Goal: Task Accomplishment & Management: Manage account settings

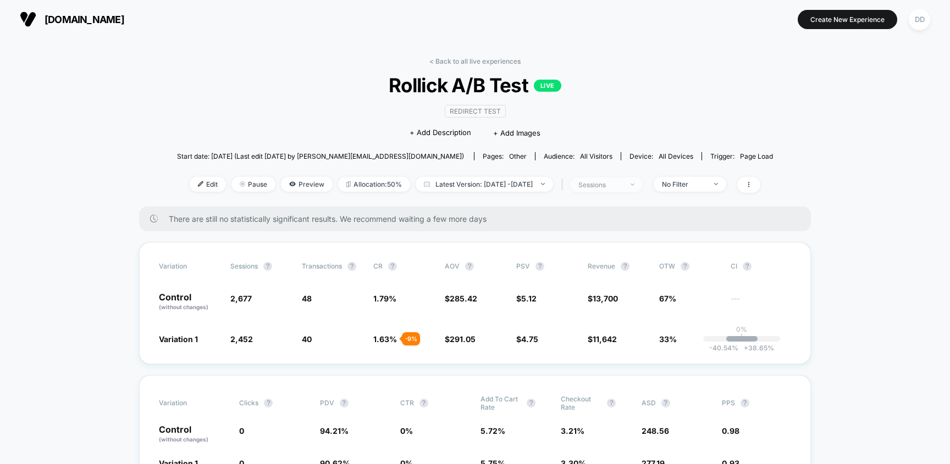
click at [622, 181] on div "sessions" at bounding box center [600, 185] width 44 height 8
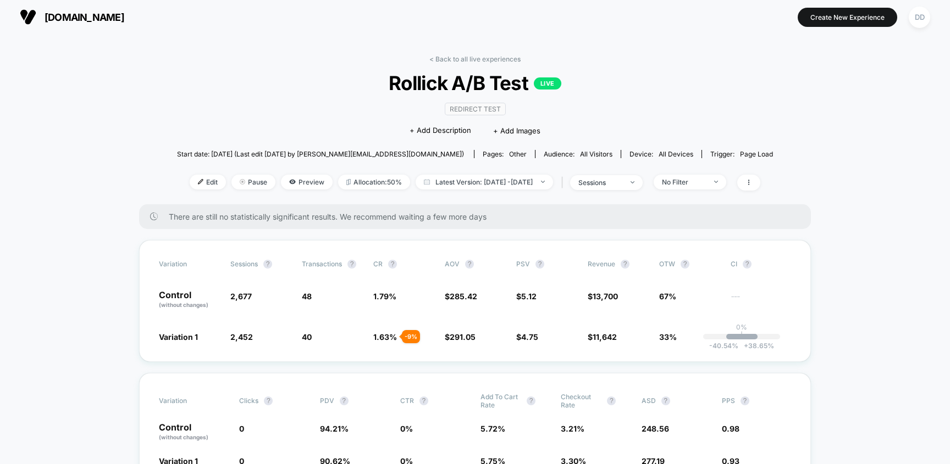
scroll to position [4, 0]
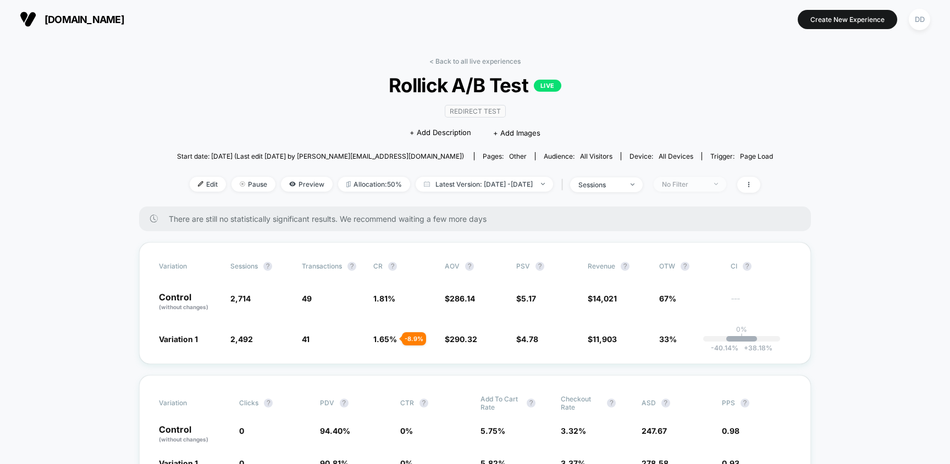
click at [726, 188] on span "No Filter" at bounding box center [689, 184] width 73 height 15
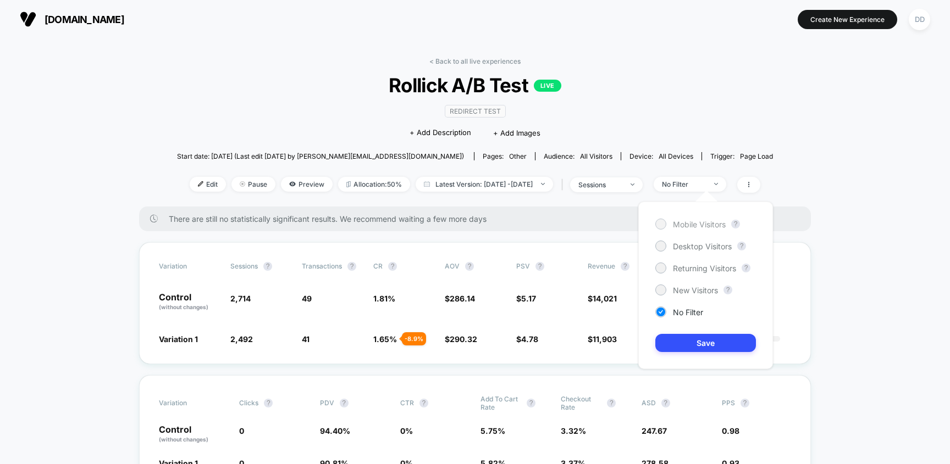
click at [706, 228] on span "Mobile Visitors" at bounding box center [699, 224] width 53 height 9
click at [710, 354] on div "Mobile Visitors ? Desktop Visitors ? Returning Visitors ? New Visitors ? No Fil…" at bounding box center [705, 286] width 135 height 168
click at [708, 345] on button "Save" at bounding box center [705, 343] width 101 height 18
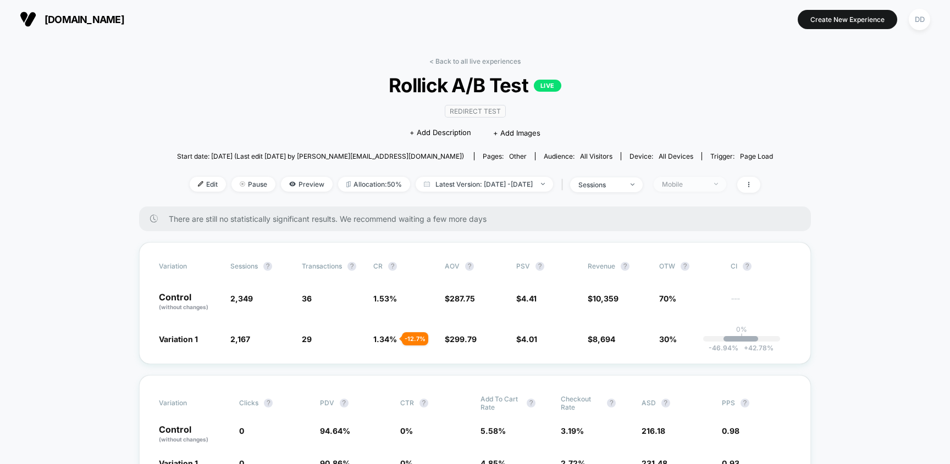
click at [706, 183] on div "Mobile" at bounding box center [684, 184] width 44 height 8
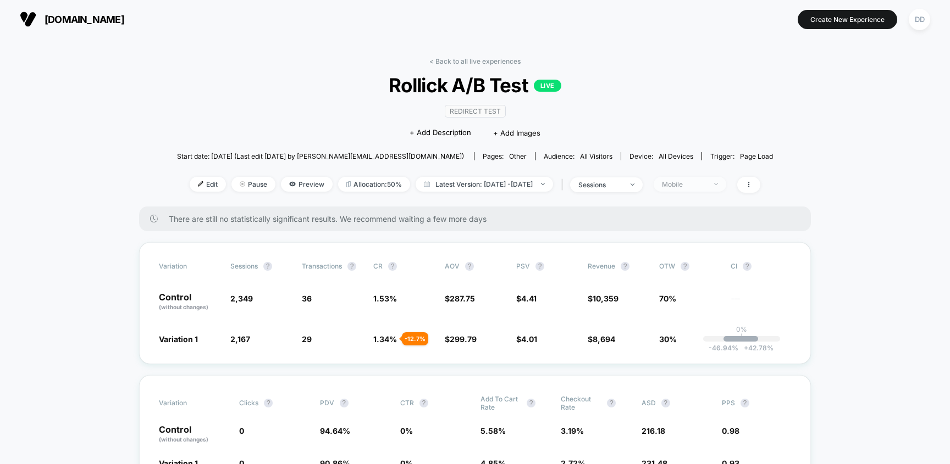
click at [718, 184] on img at bounding box center [716, 184] width 4 height 2
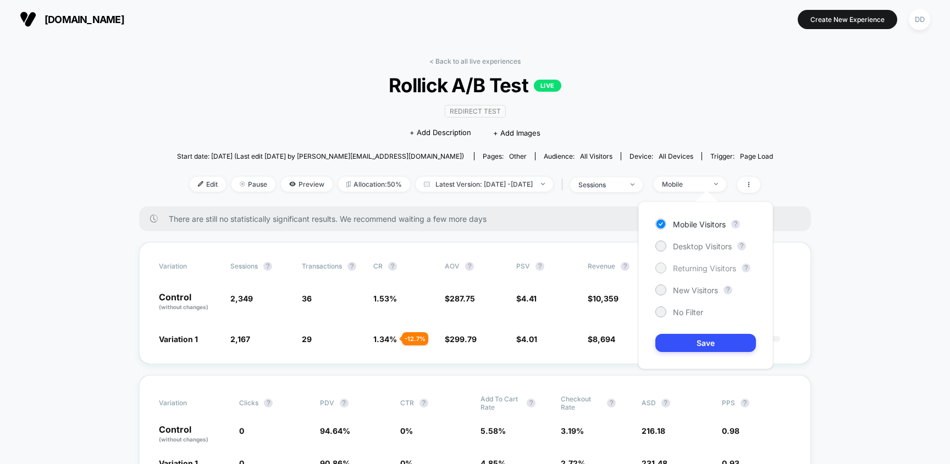
click at [702, 269] on span "Returning Visitors" at bounding box center [704, 268] width 63 height 9
click at [715, 345] on button "Save" at bounding box center [705, 343] width 101 height 18
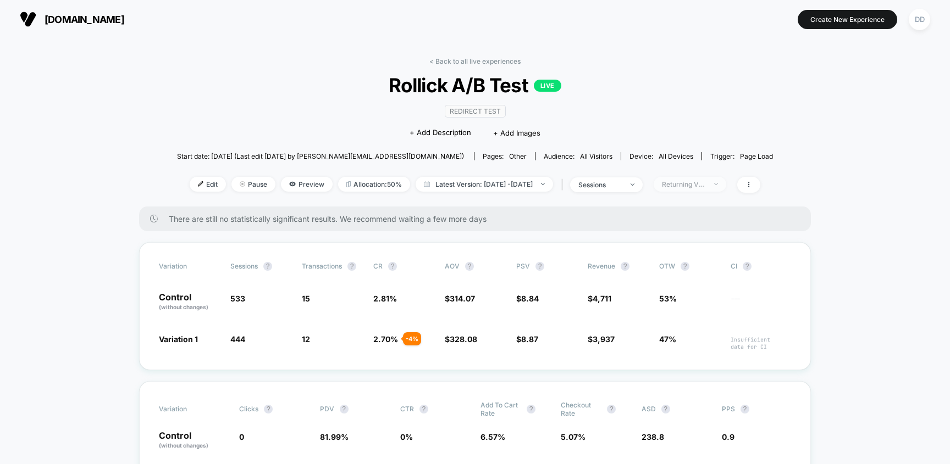
click at [726, 185] on span "Returning Visitors" at bounding box center [689, 184] width 73 height 15
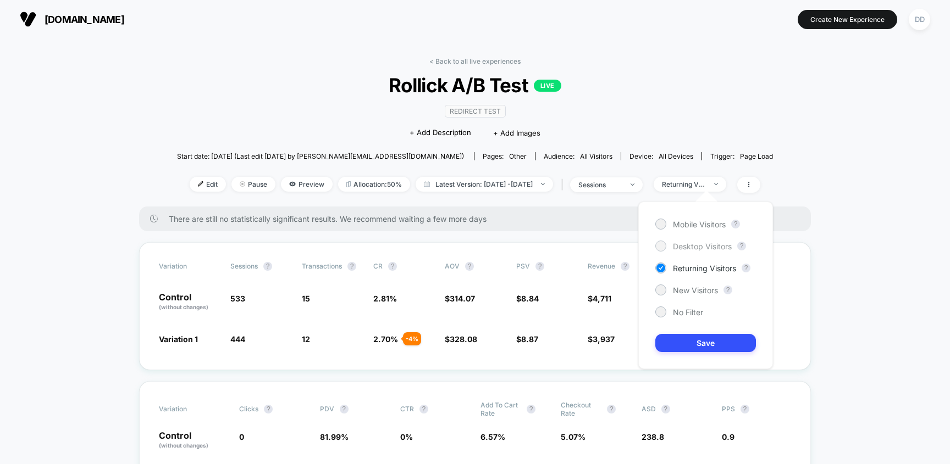
click at [694, 245] on span "Desktop Visitors" at bounding box center [702, 246] width 59 height 9
click at [697, 341] on button "Save" at bounding box center [705, 343] width 101 height 18
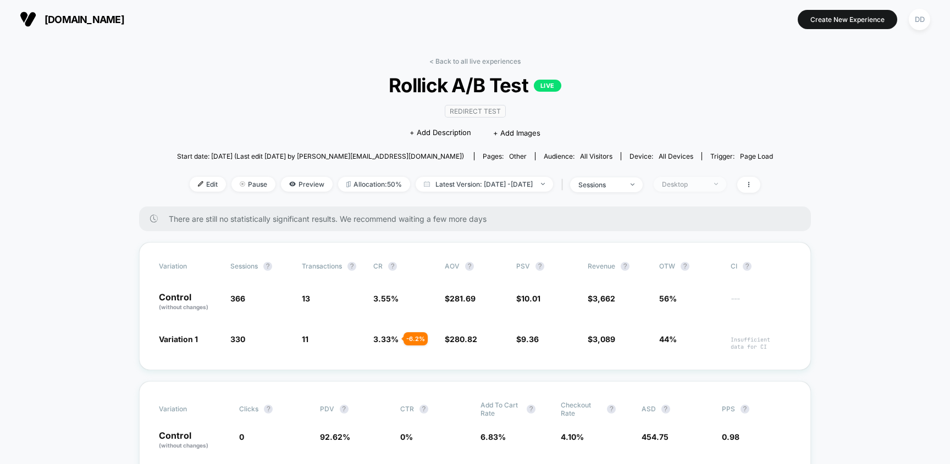
click at [726, 182] on span "Desktop" at bounding box center [689, 184] width 73 height 15
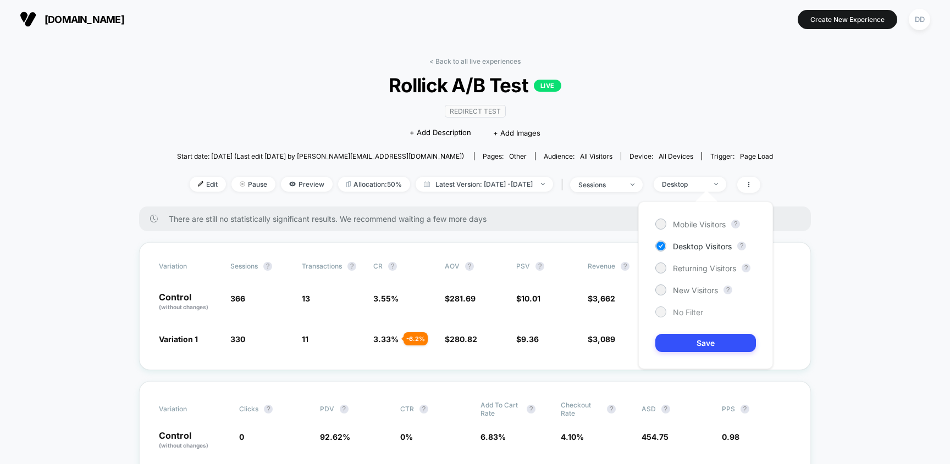
click at [696, 311] on span "No Filter" at bounding box center [688, 312] width 30 height 9
click at [699, 347] on button "Save" at bounding box center [705, 343] width 101 height 18
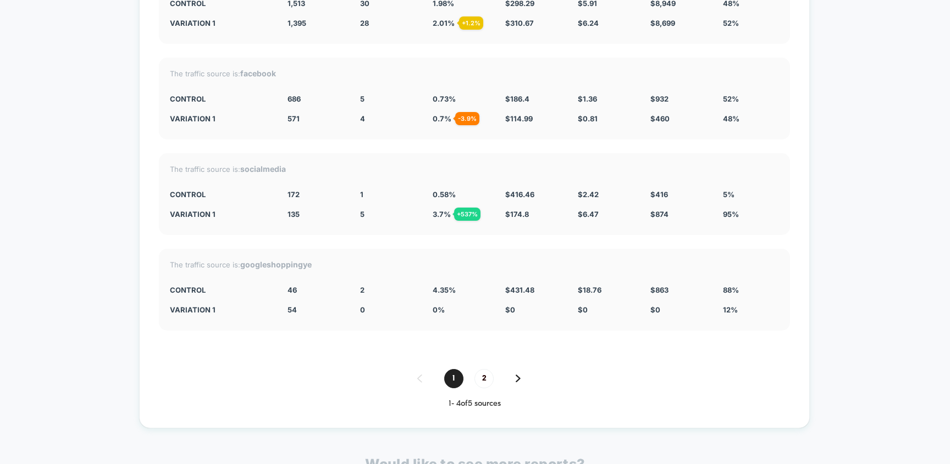
scroll to position [4843, 0]
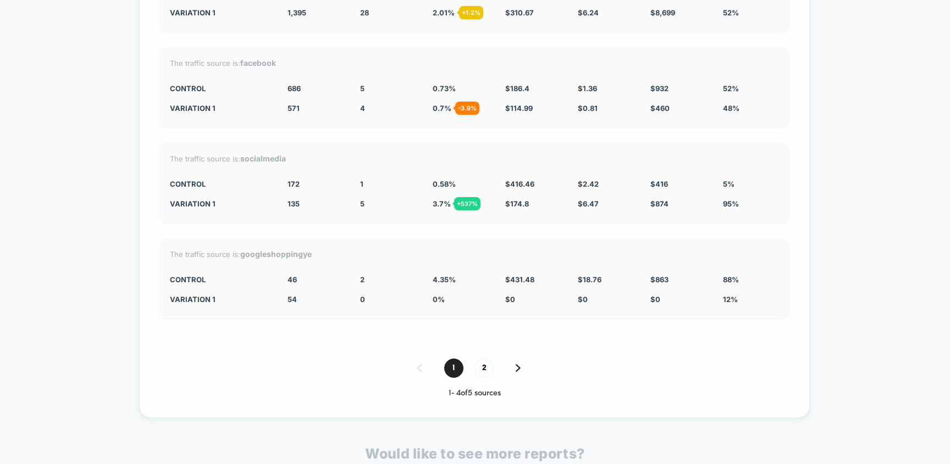
click at [513, 368] on div "1 2" at bounding box center [474, 368] width 631 height 19
click at [522, 366] on div "1 2" at bounding box center [474, 368] width 631 height 19
click at [520, 367] on img at bounding box center [517, 368] width 5 height 8
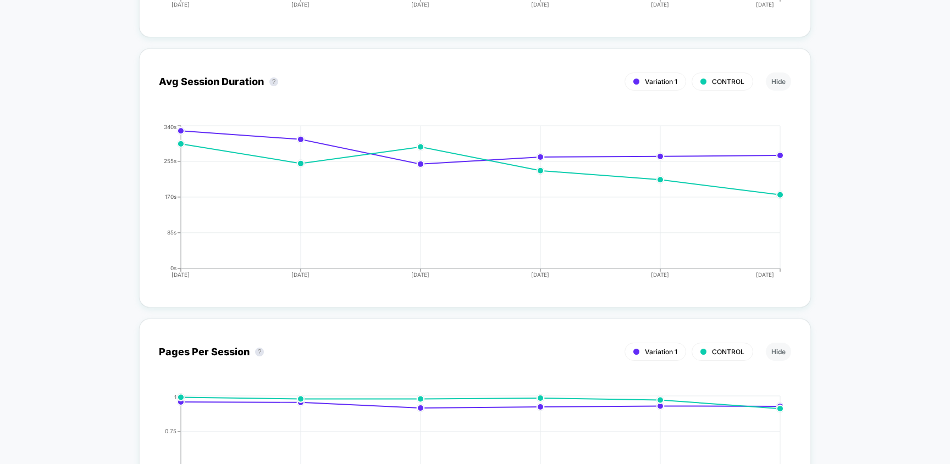
scroll to position [2380, 0]
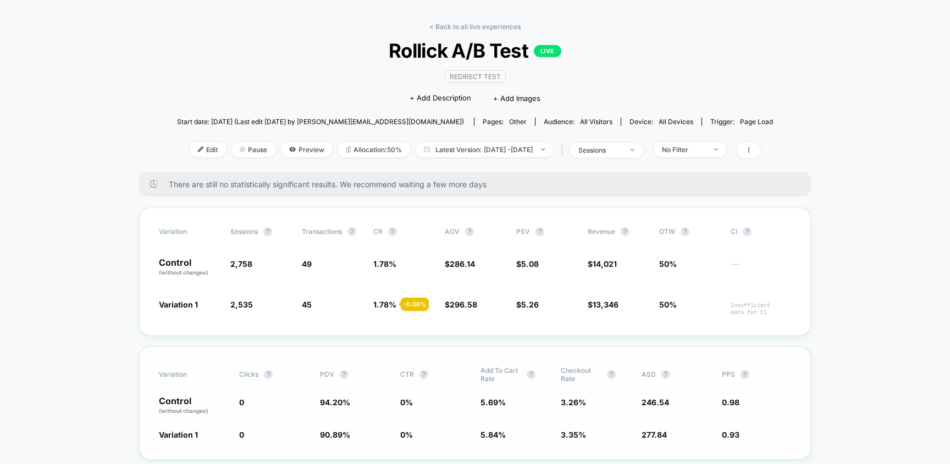
scroll to position [95, 0]
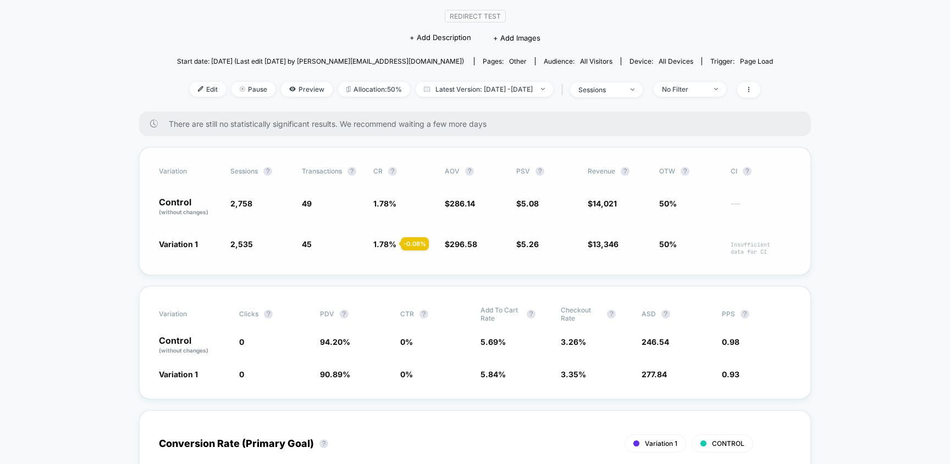
drag, startPoint x: 229, startPoint y: 204, endPoint x: 251, endPoint y: 204, distance: 21.4
click at [251, 204] on div "Control (without changes) 2,758 49 1.78 % $ 286.14 $ 5.08 $ 14,021 50% ---" at bounding box center [475, 207] width 632 height 19
drag, startPoint x: 254, startPoint y: 203, endPoint x: 224, endPoint y: 202, distance: 30.2
click at [224, 202] on div "Control (without changes) 2,758 49 1.78 % $ 286.14 $ 5.08 $ 14,021 50% ---" at bounding box center [475, 207] width 632 height 19
